Goal: Transaction & Acquisition: Download file/media

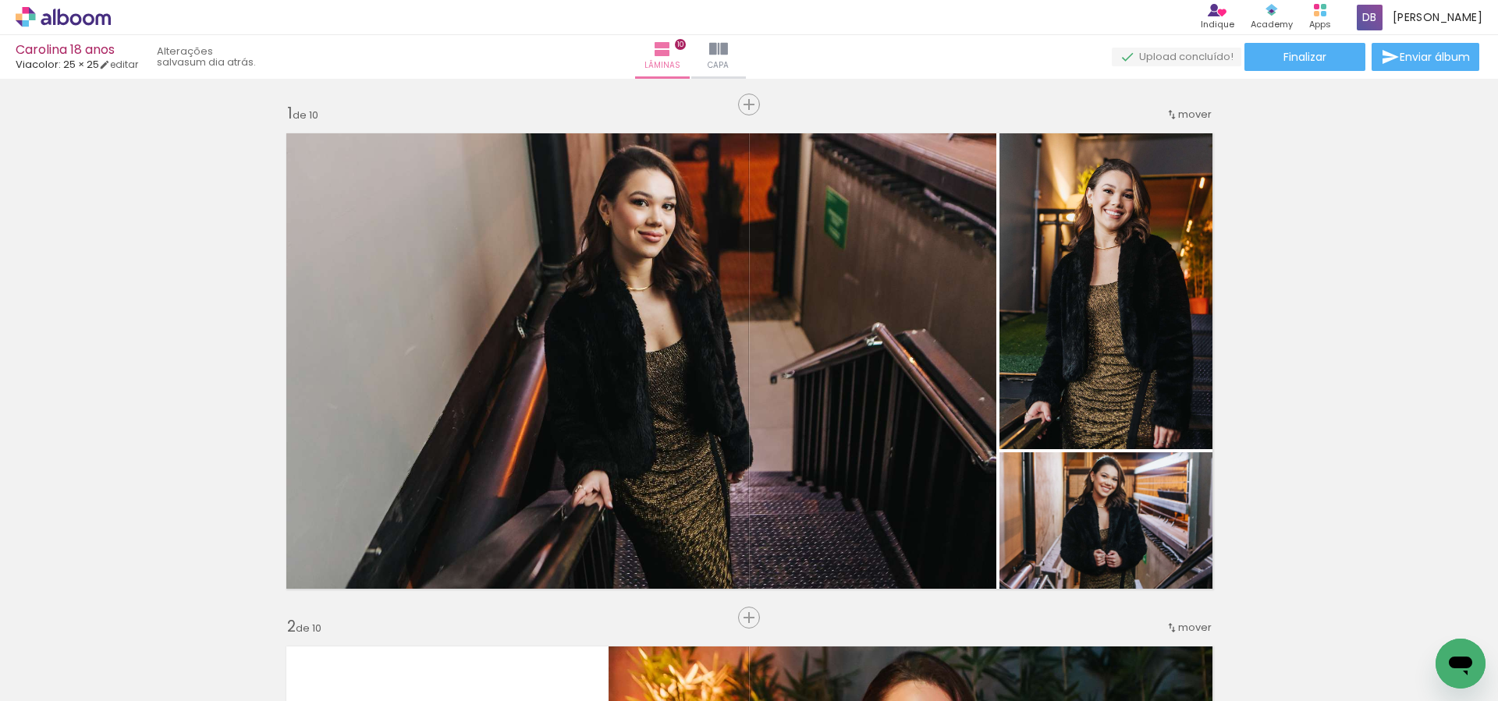
scroll to position [0, 2917]
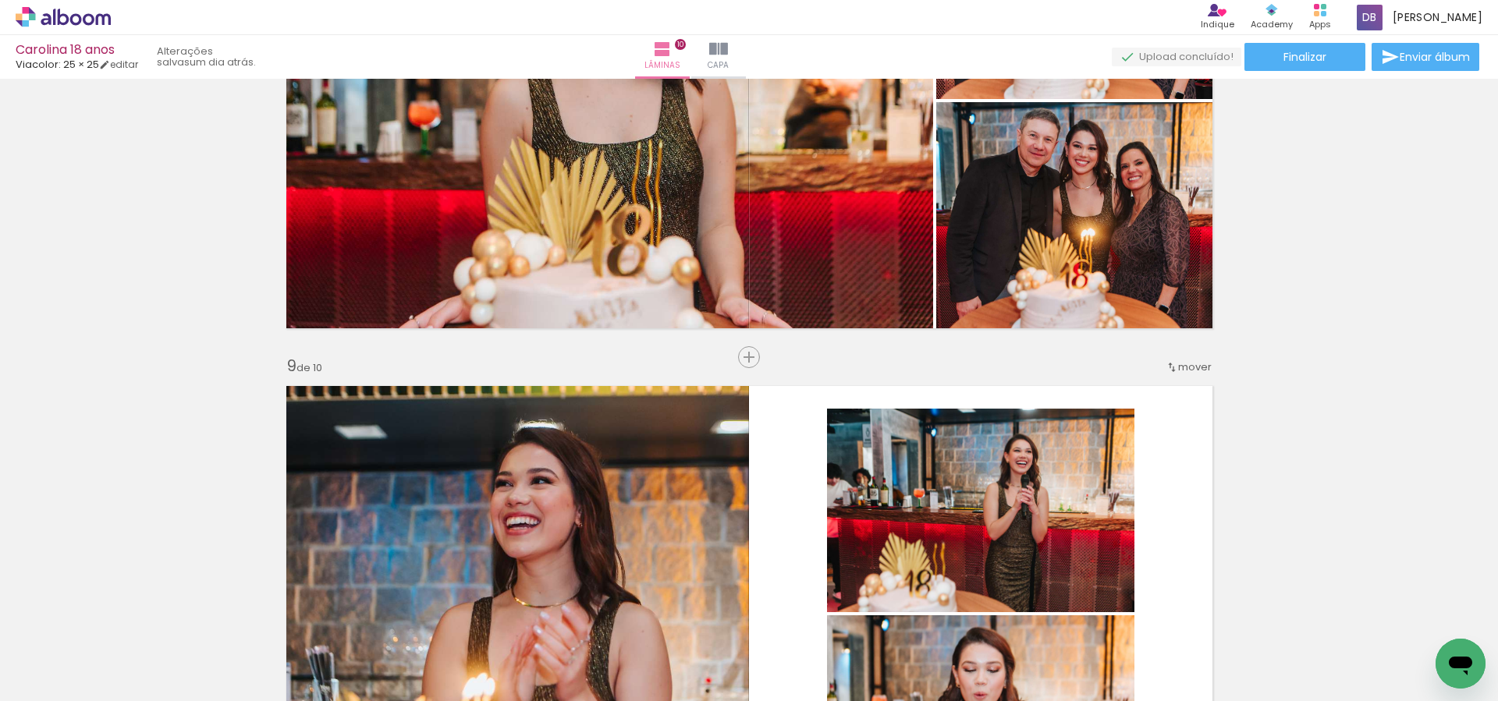
scroll to position [3577, 0]
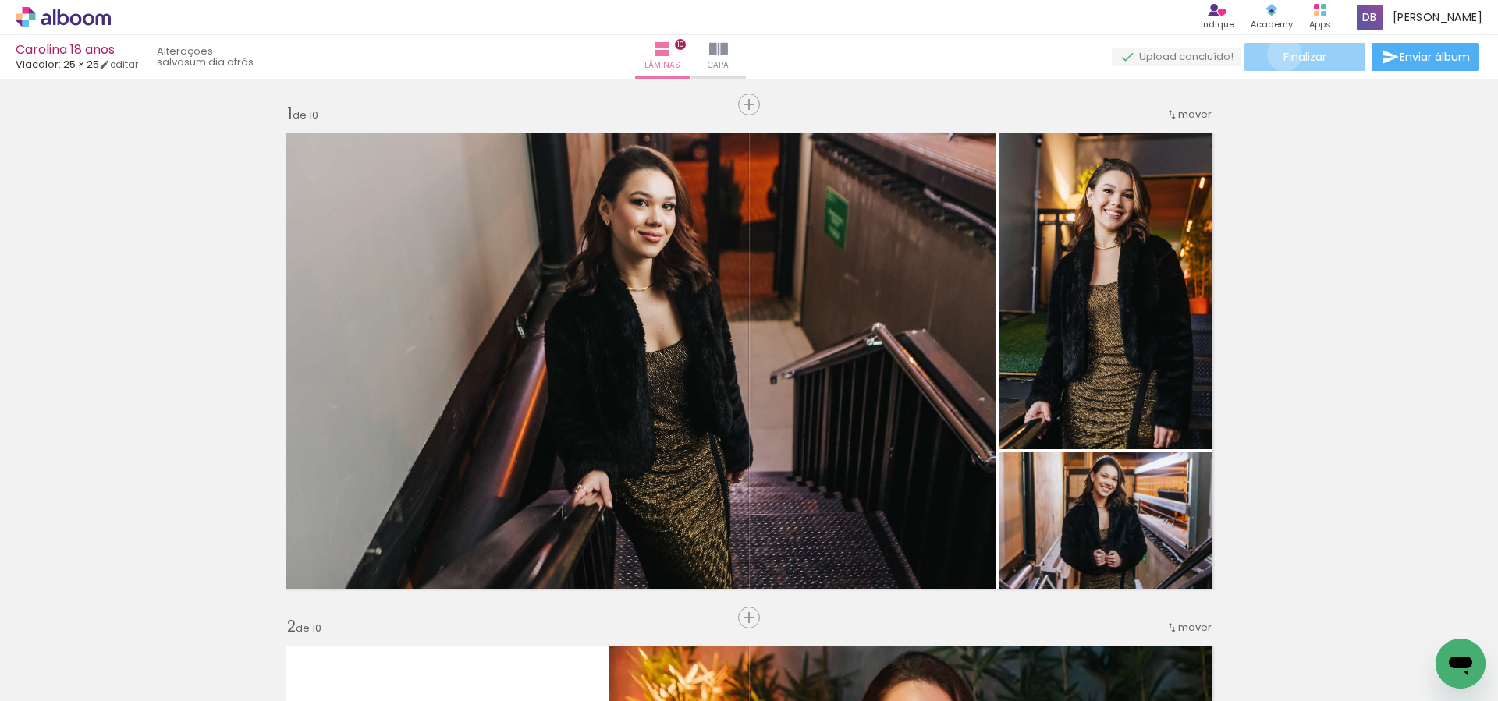
click at [1284, 54] on span "Finalizar" at bounding box center [1305, 56] width 43 height 11
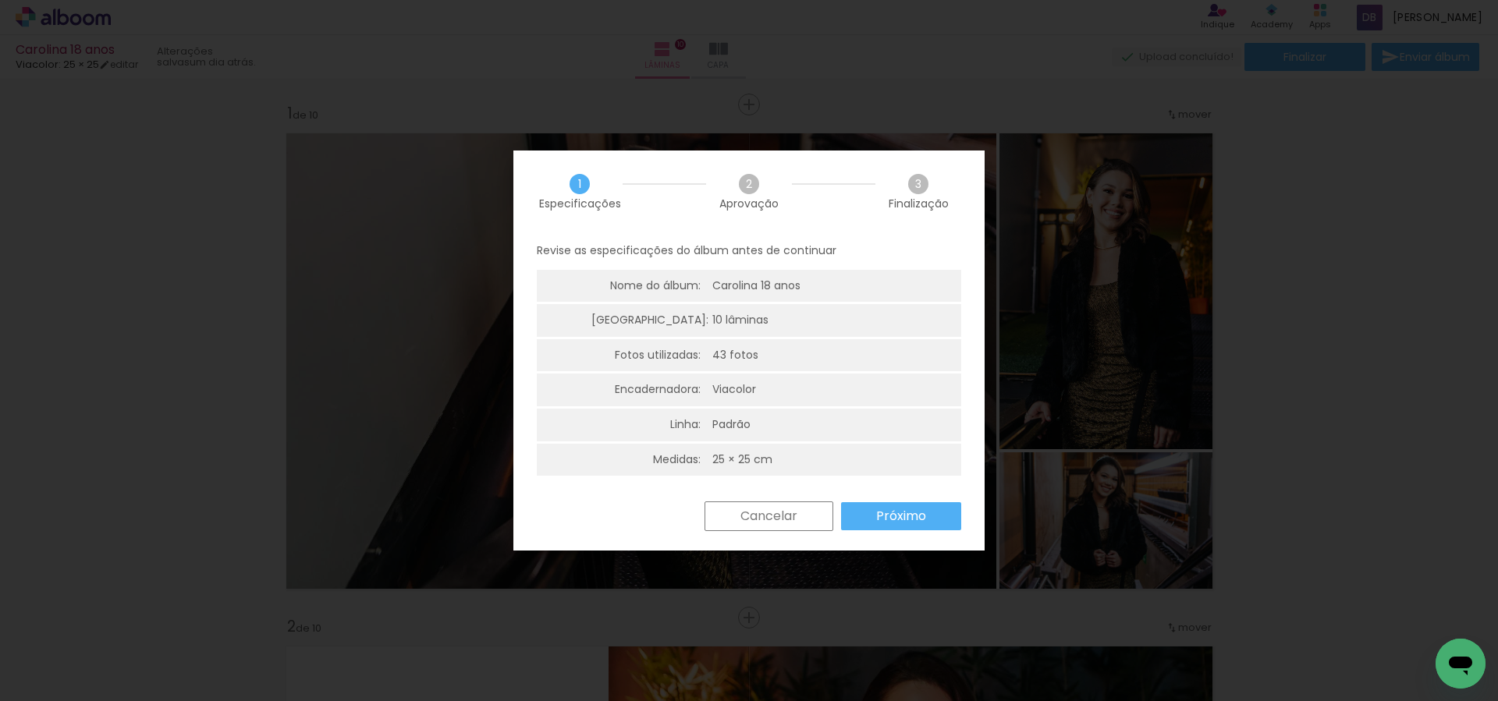
click at [927, 518] on paper-button "Próximo" at bounding box center [901, 516] width 120 height 28
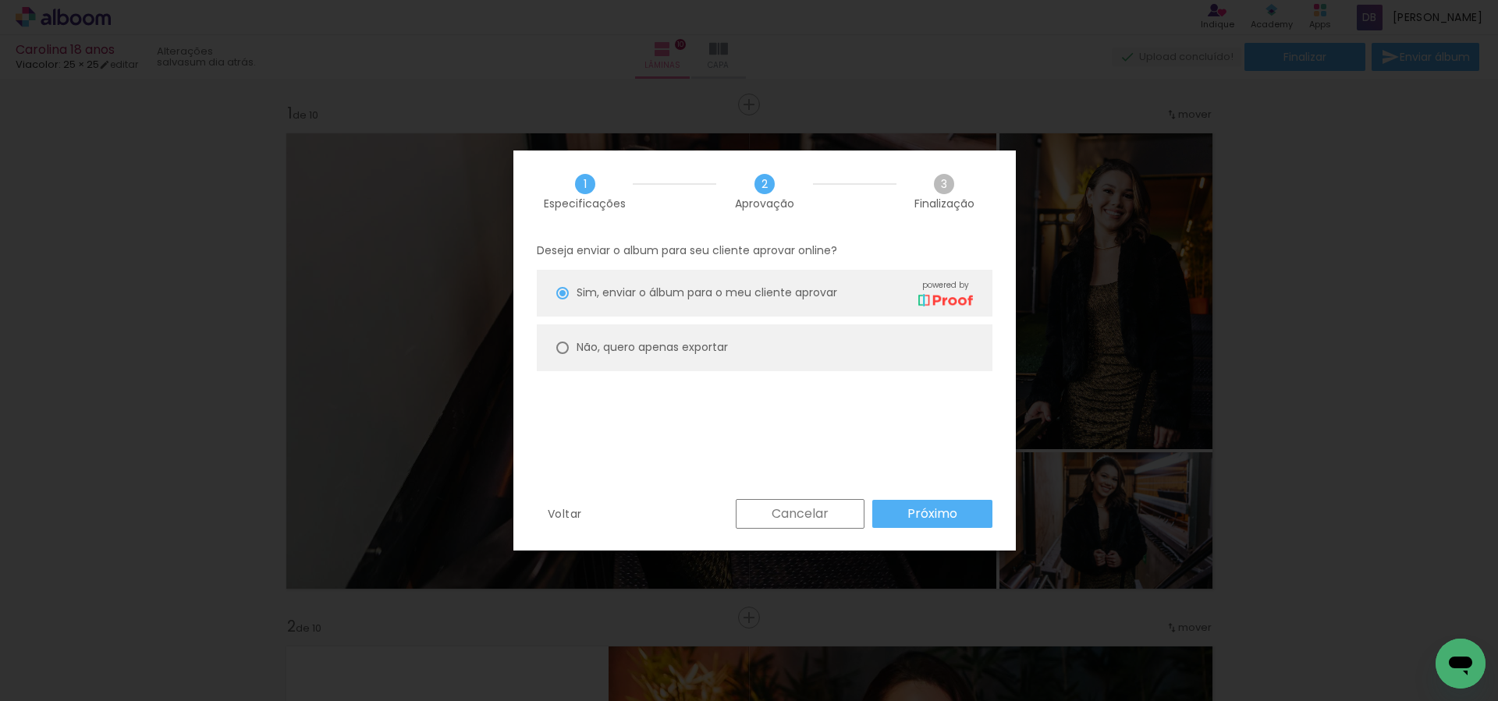
click at [0, 0] on slot "Não, quero apenas exportar" at bounding box center [0, 0] width 0 height 0
type paper-radio-button "on"
click at [0, 0] on slot "Próximo" at bounding box center [0, 0] width 0 height 0
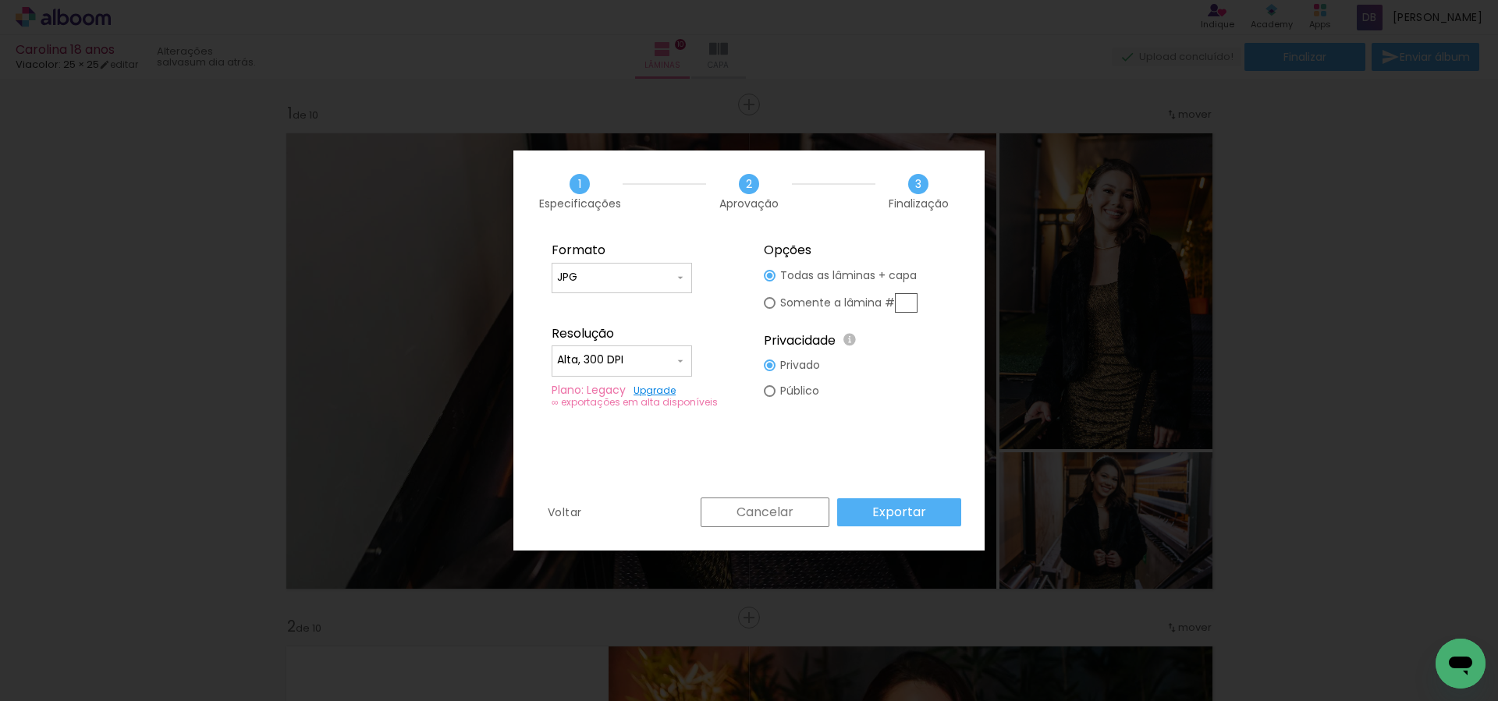
click at [596, 365] on input "Alta, 300 DPI" at bounding box center [615, 361] width 117 height 16
click at [600, 399] on paper-item "Baixa" at bounding box center [622, 389] width 140 height 31
type input "Baixa"
click at [0, 0] on slot "Exportar" at bounding box center [0, 0] width 0 height 0
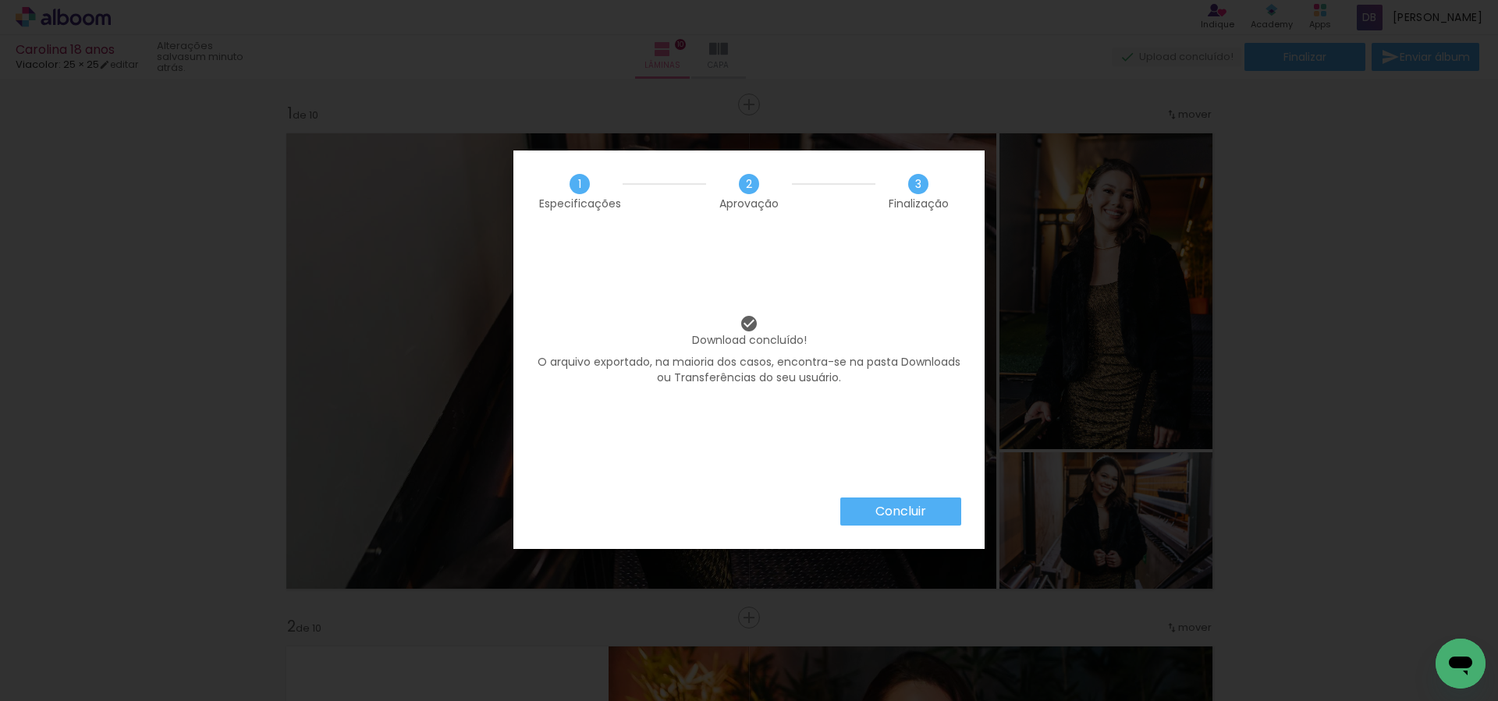
click at [932, 523] on paper-button "Concluir" at bounding box center [900, 512] width 121 height 28
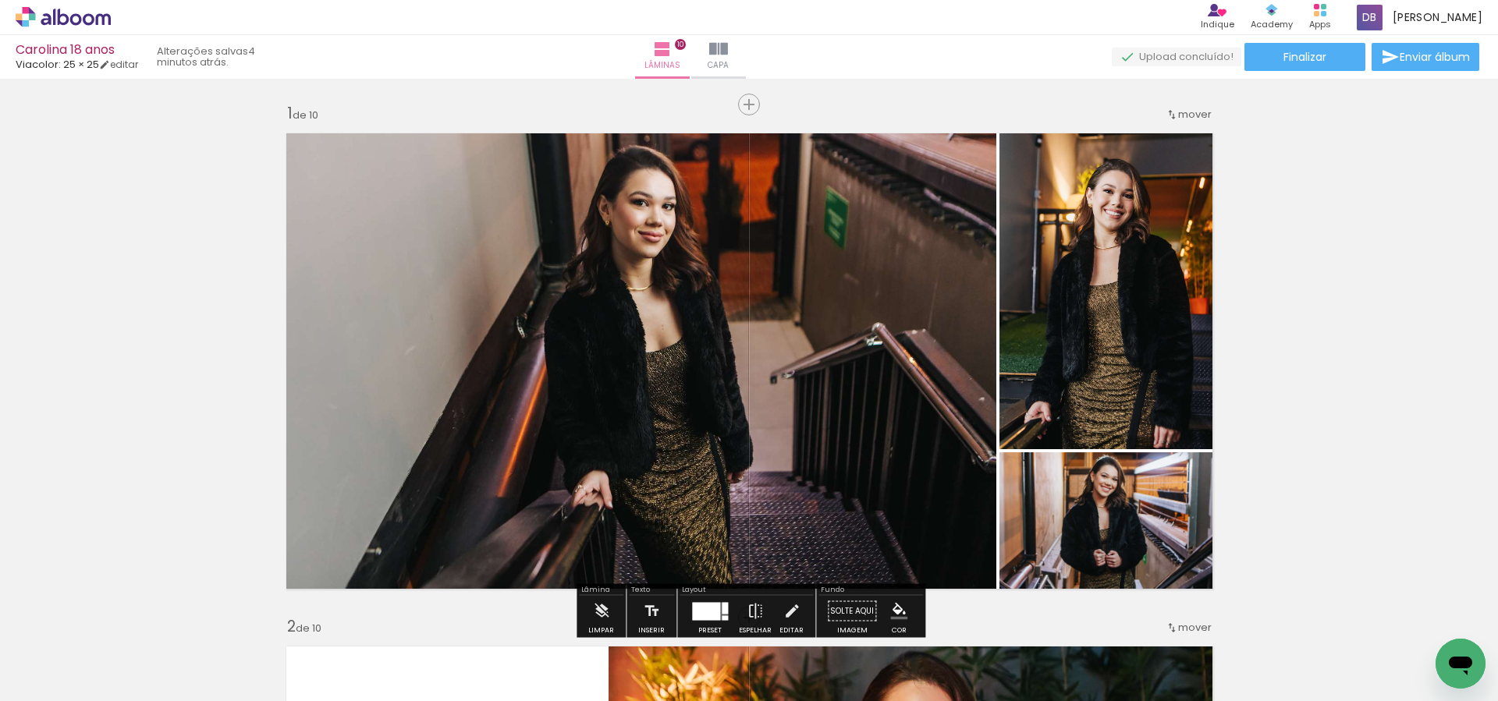
click at [86, 15] on icon at bounding box center [89, 19] width 12 height 12
